Goal: Download file/media

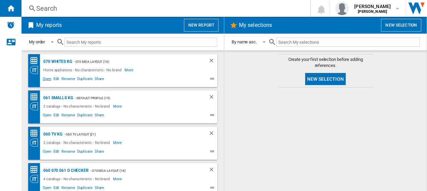
click at [46, 81] on span "Open" at bounding box center [47, 80] width 11 height 8
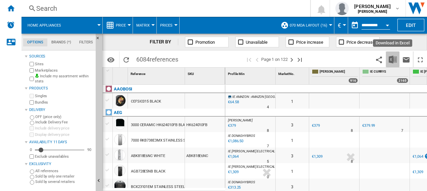
click at [393, 56] on img "Download in Excel" at bounding box center [393, 59] width 8 height 8
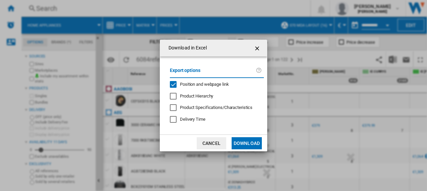
click at [254, 140] on button "Download" at bounding box center [247, 143] width 30 height 12
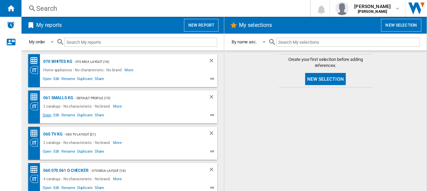
click at [44, 114] on span "Open" at bounding box center [47, 116] width 11 height 8
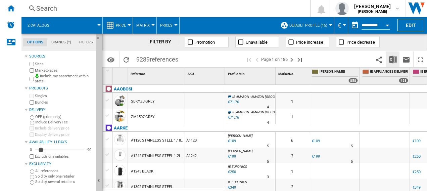
click at [394, 61] on img "Download in Excel" at bounding box center [393, 59] width 8 height 8
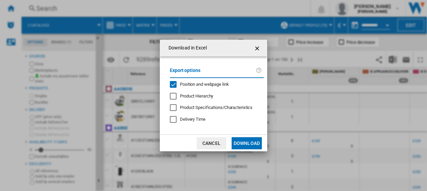
click at [249, 145] on button "Download" at bounding box center [247, 143] width 30 height 12
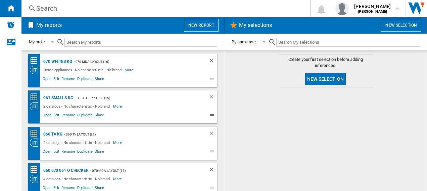
click at [45, 151] on span "Open" at bounding box center [47, 152] width 11 height 8
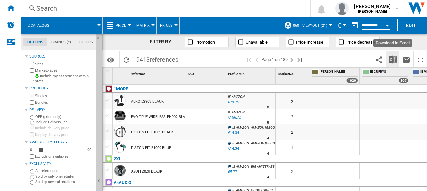
click at [393, 57] on img "Download in Excel" at bounding box center [393, 59] width 8 height 8
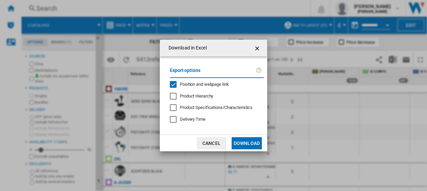
click at [244, 143] on button "Download" at bounding box center [247, 143] width 30 height 12
